Goal: Navigation & Orientation: Find specific page/section

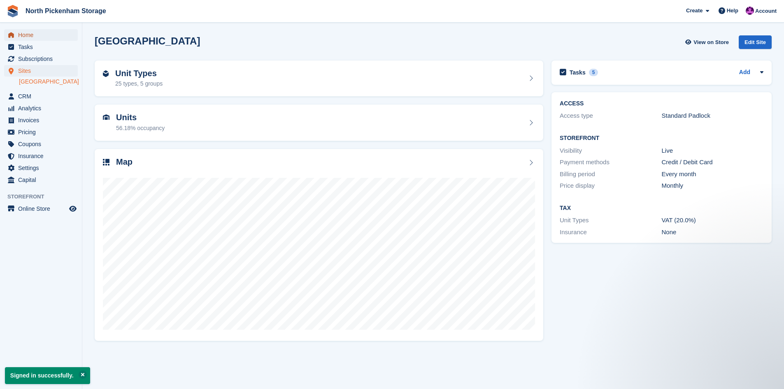
click at [28, 37] on span "Home" at bounding box center [42, 35] width 49 height 12
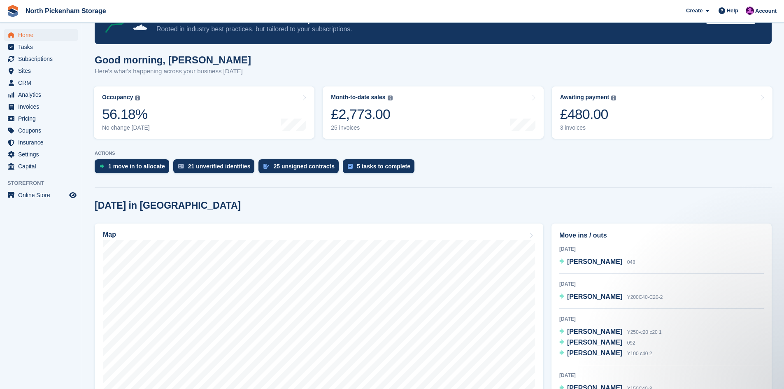
scroll to position [82, 0]
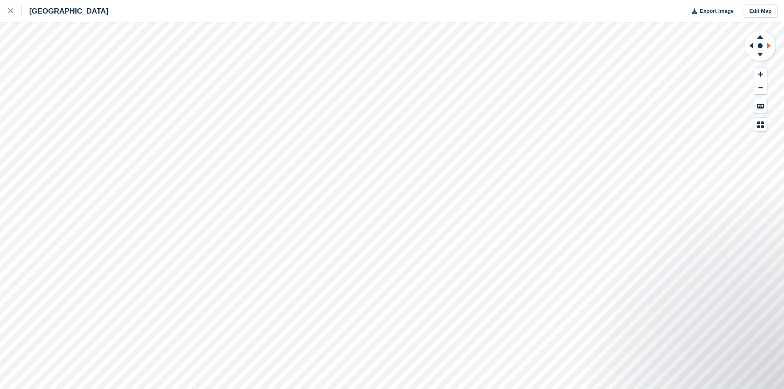
click at [768, 50] on icon at bounding box center [770, 45] width 10 height 21
drag, startPoint x: 753, startPoint y: 49, endPoint x: 746, endPoint y: 68, distance: 20.4
click at [752, 56] on icon at bounding box center [760, 46] width 33 height 33
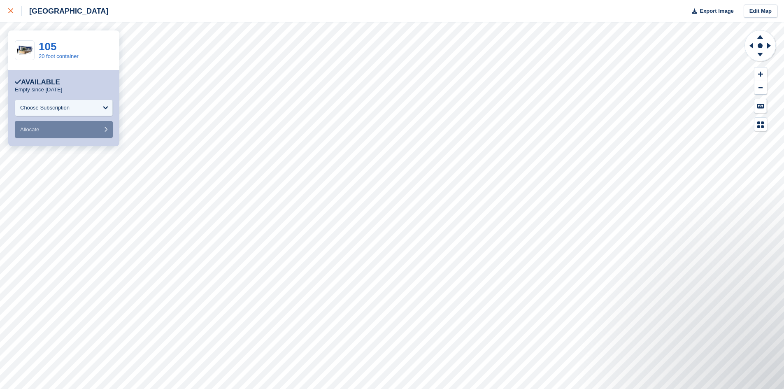
click at [14, 14] on div at bounding box center [15, 11] width 14 height 10
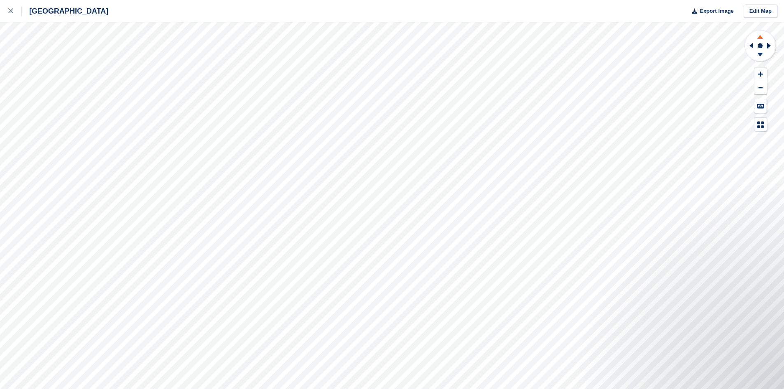
click at [759, 36] on icon at bounding box center [759, 35] width 21 height 10
drag, startPoint x: 761, startPoint y: 54, endPoint x: 748, endPoint y: 60, distance: 14.9
click at [748, 60] on icon at bounding box center [760, 46] width 33 height 33
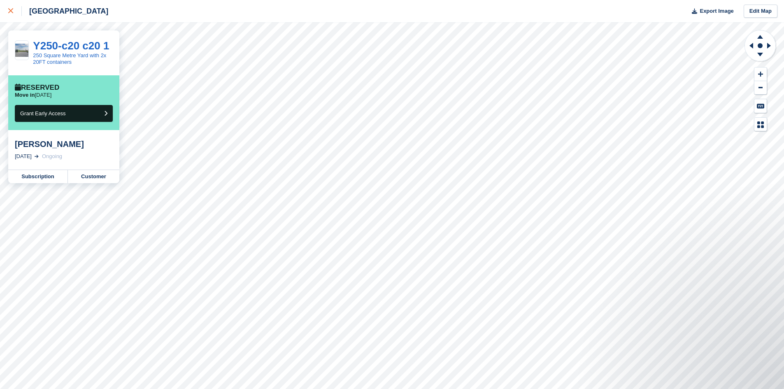
click at [12, 13] on icon at bounding box center [10, 10] width 5 height 5
